Goal: Navigation & Orientation: Find specific page/section

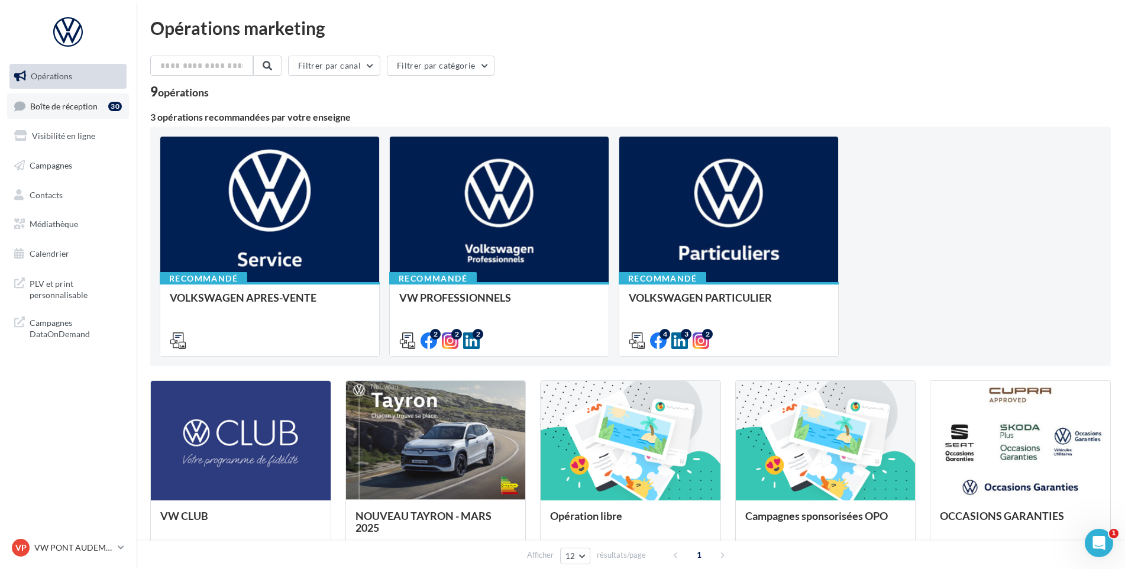
click at [58, 102] on span "Boîte de réception" at bounding box center [63, 106] width 67 height 10
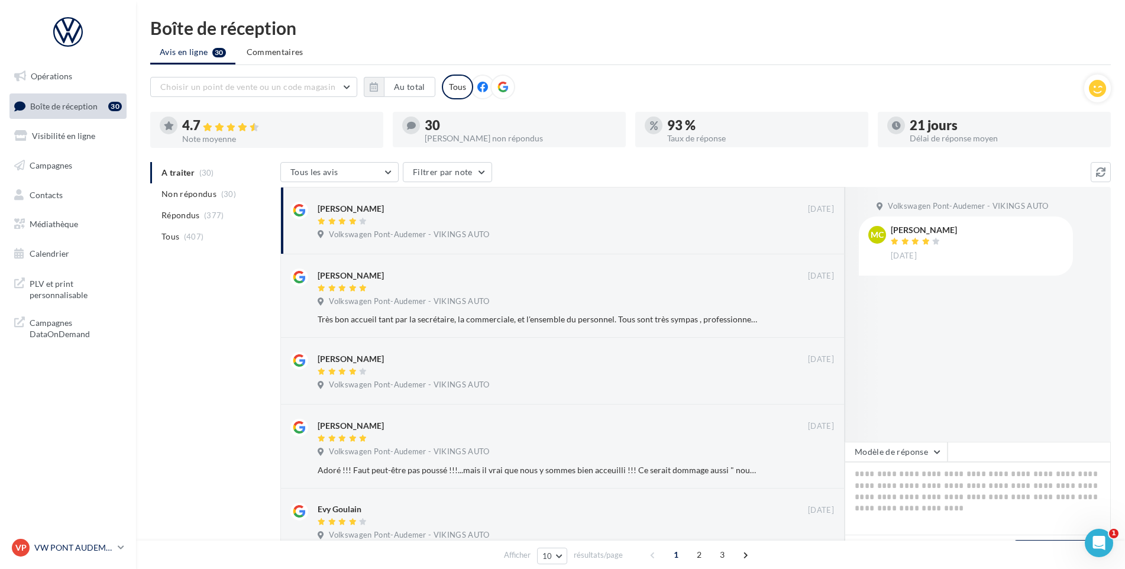
click at [112, 550] on p "VW PONT AUDEMER" at bounding box center [73, 548] width 79 height 12
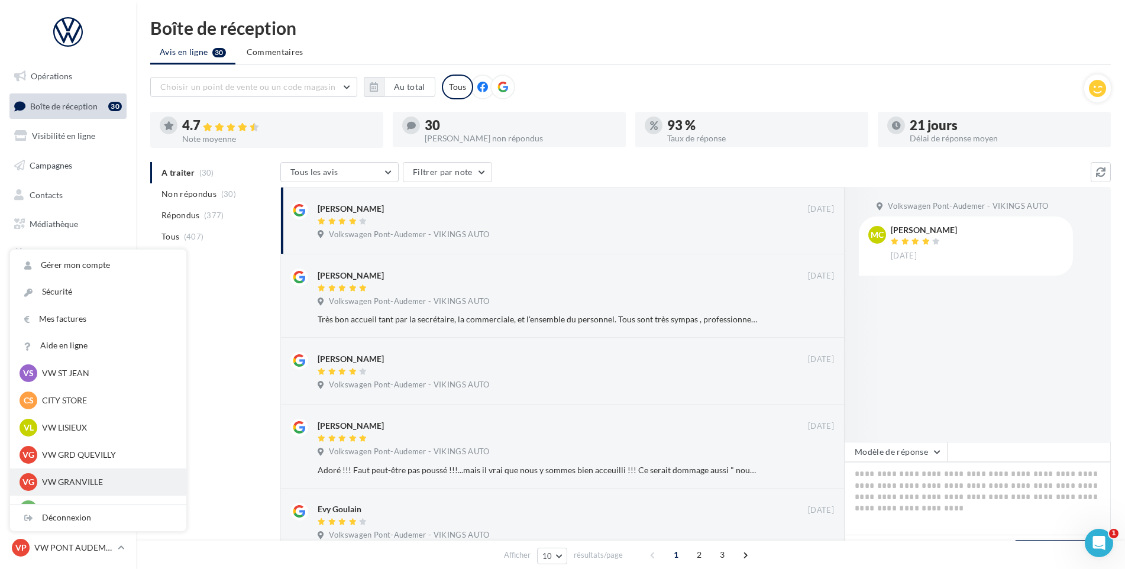
scroll to position [296, 0]
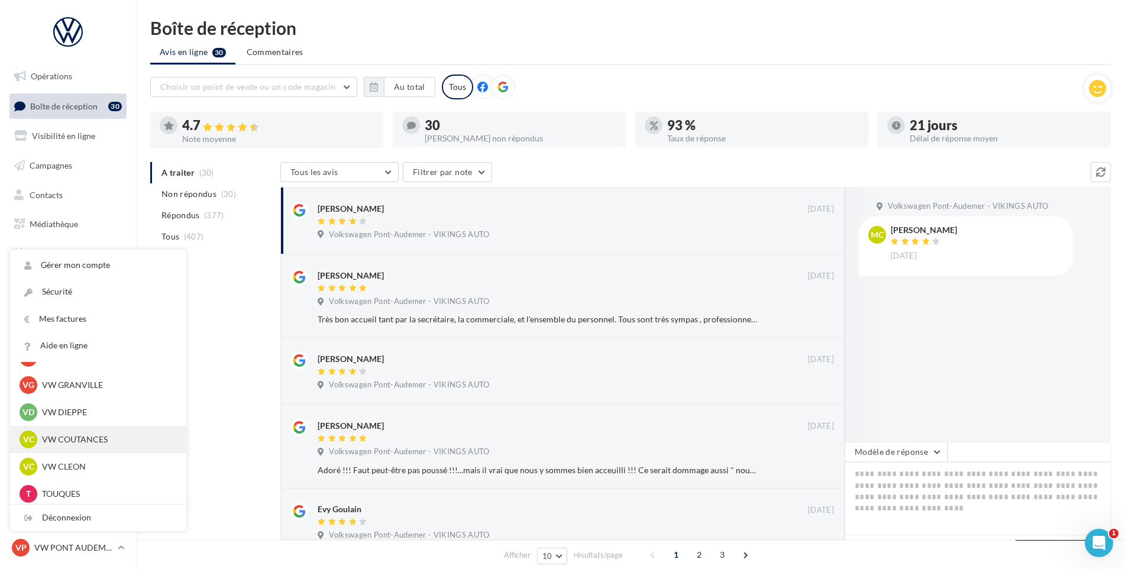
click at [103, 437] on p "VW COUTANCES" at bounding box center [107, 440] width 130 height 12
